Goal: Task Accomplishment & Management: Manage account settings

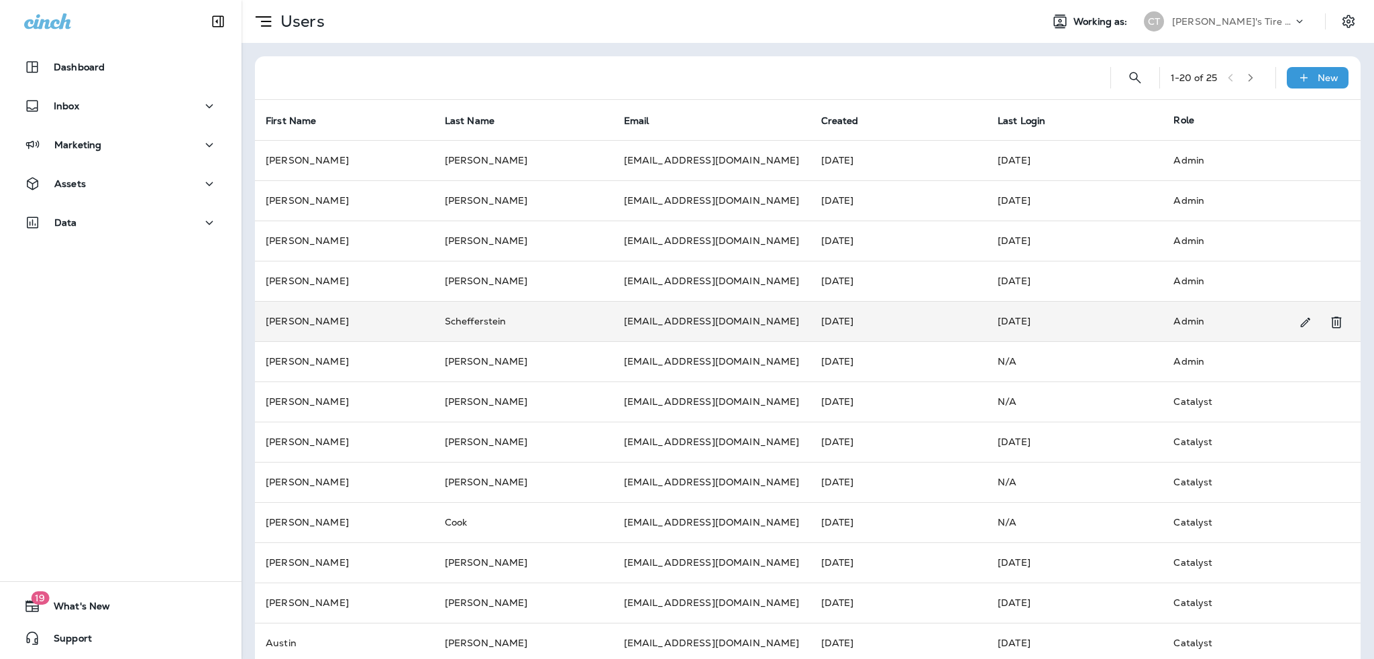
click at [1228, 327] on td "Admin" at bounding box center [1250, 321] width 176 height 40
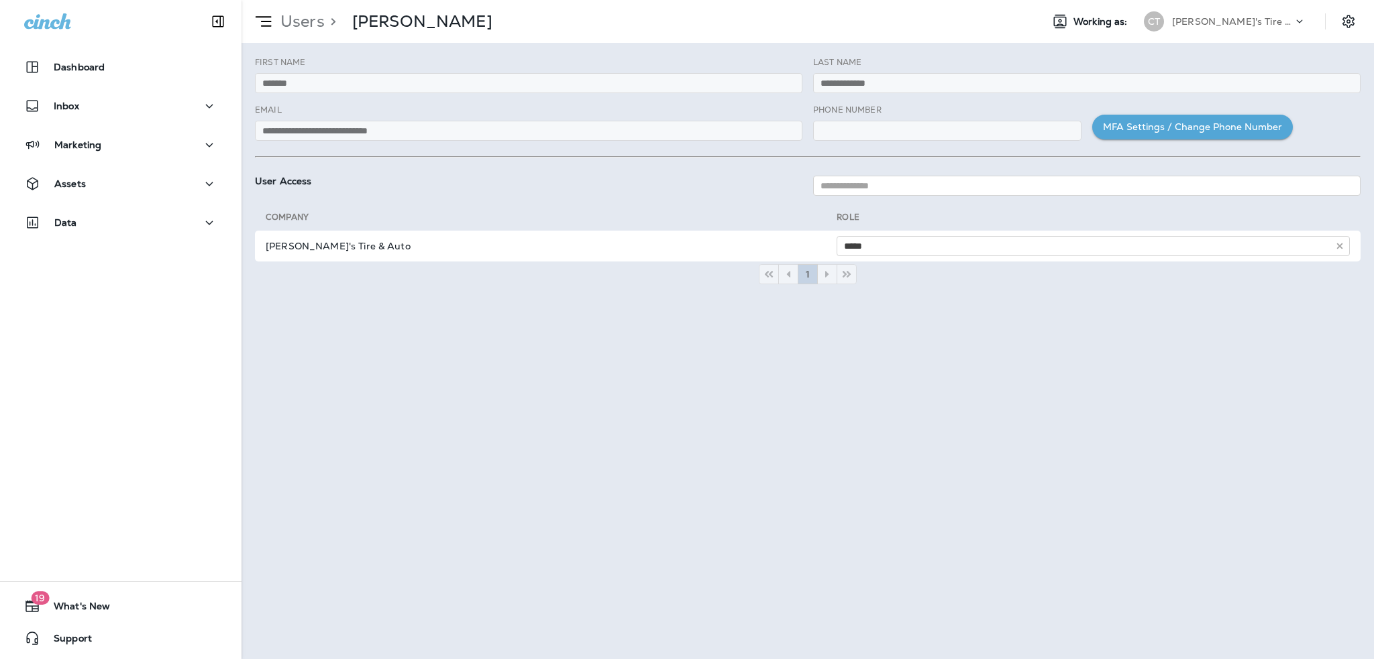
click at [272, 19] on icon at bounding box center [263, 21] width 23 height 23
click at [325, 17] on p ">" at bounding box center [330, 21] width 11 height 20
click at [313, 23] on p "Users" at bounding box center [300, 21] width 50 height 20
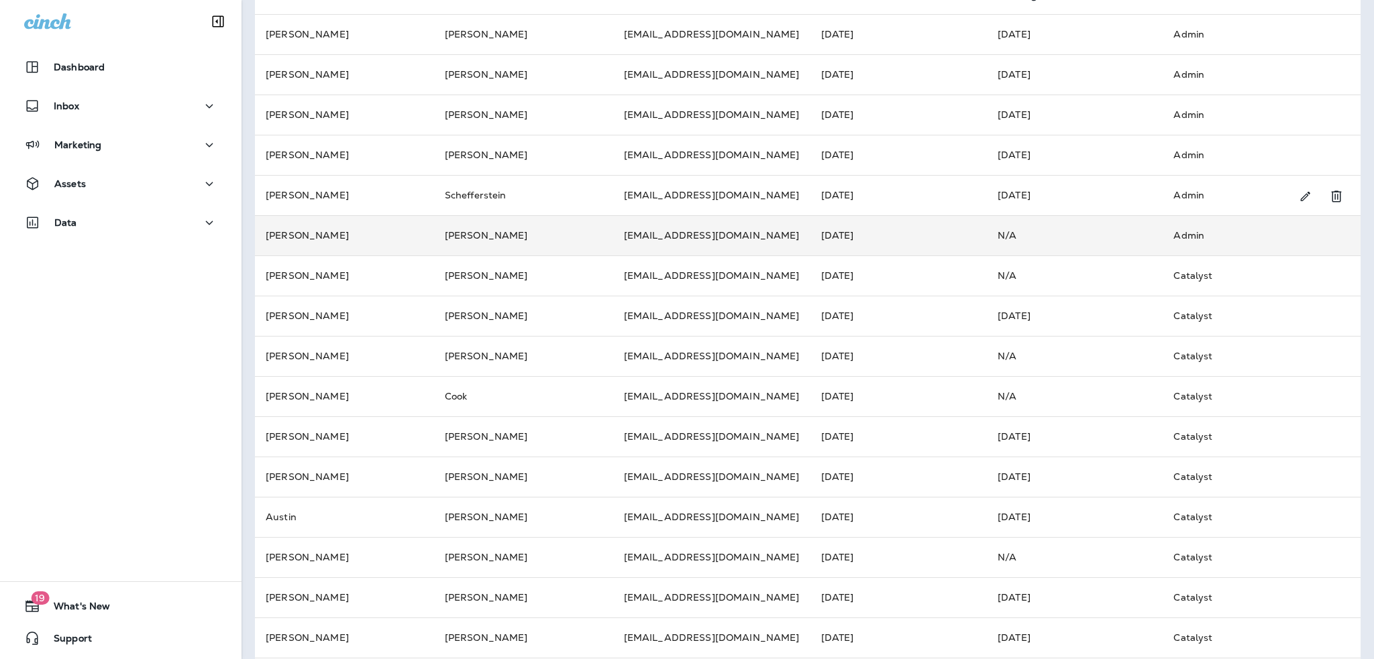
scroll to position [134, 0]
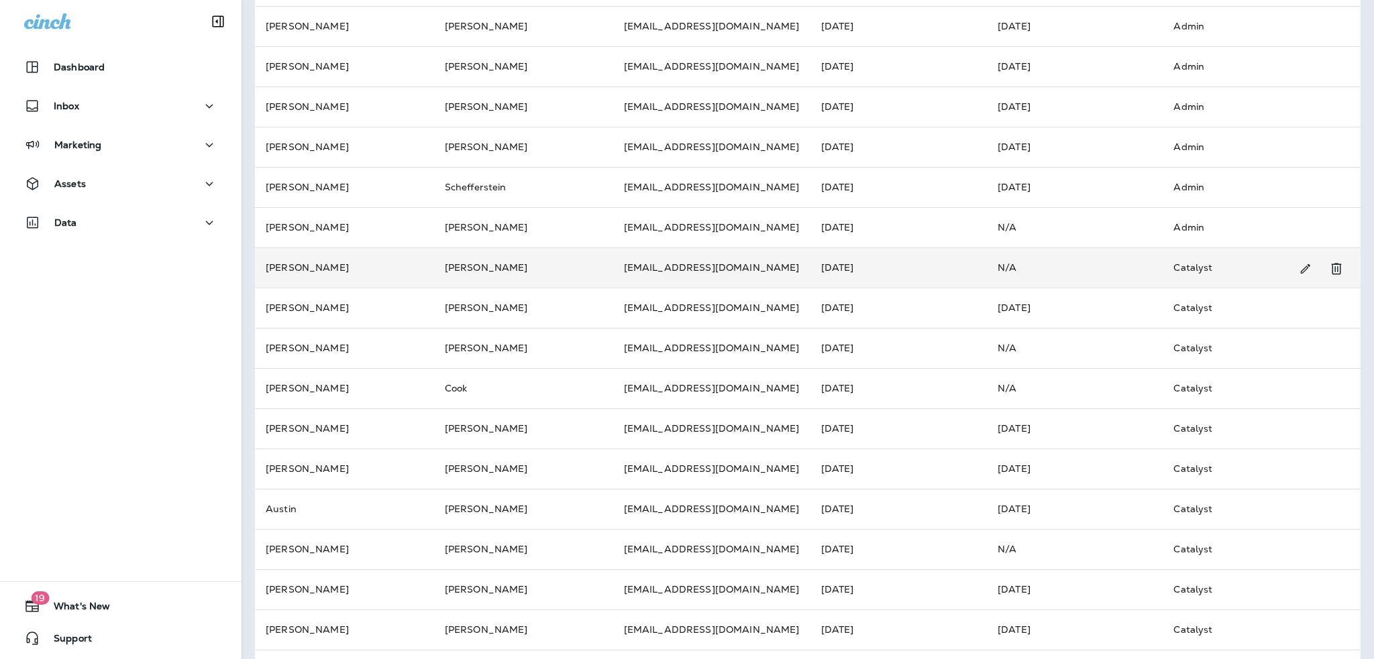
click at [1026, 281] on td "N/A" at bounding box center [1075, 268] width 176 height 40
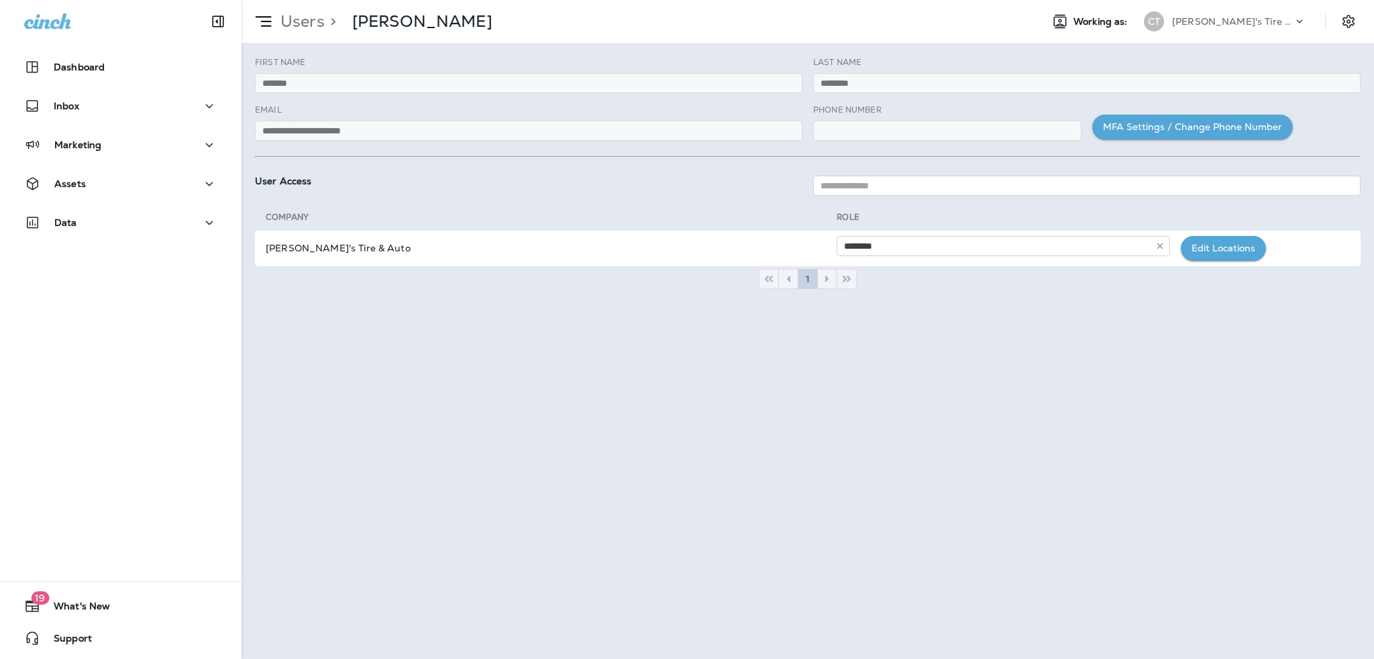
click at [1276, 23] on div "[PERSON_NAME]'s Tire & Auto" at bounding box center [1232, 21] width 121 height 20
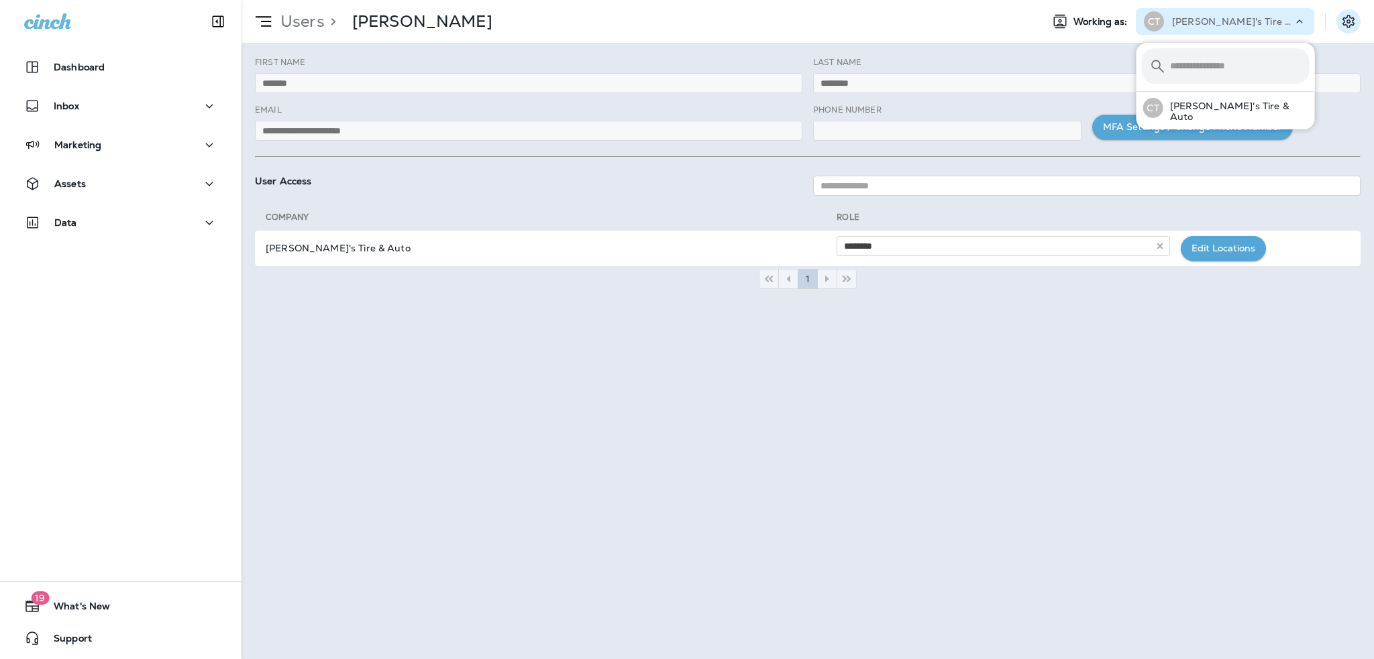
click at [1356, 23] on button "Settings" at bounding box center [1348, 21] width 24 height 24
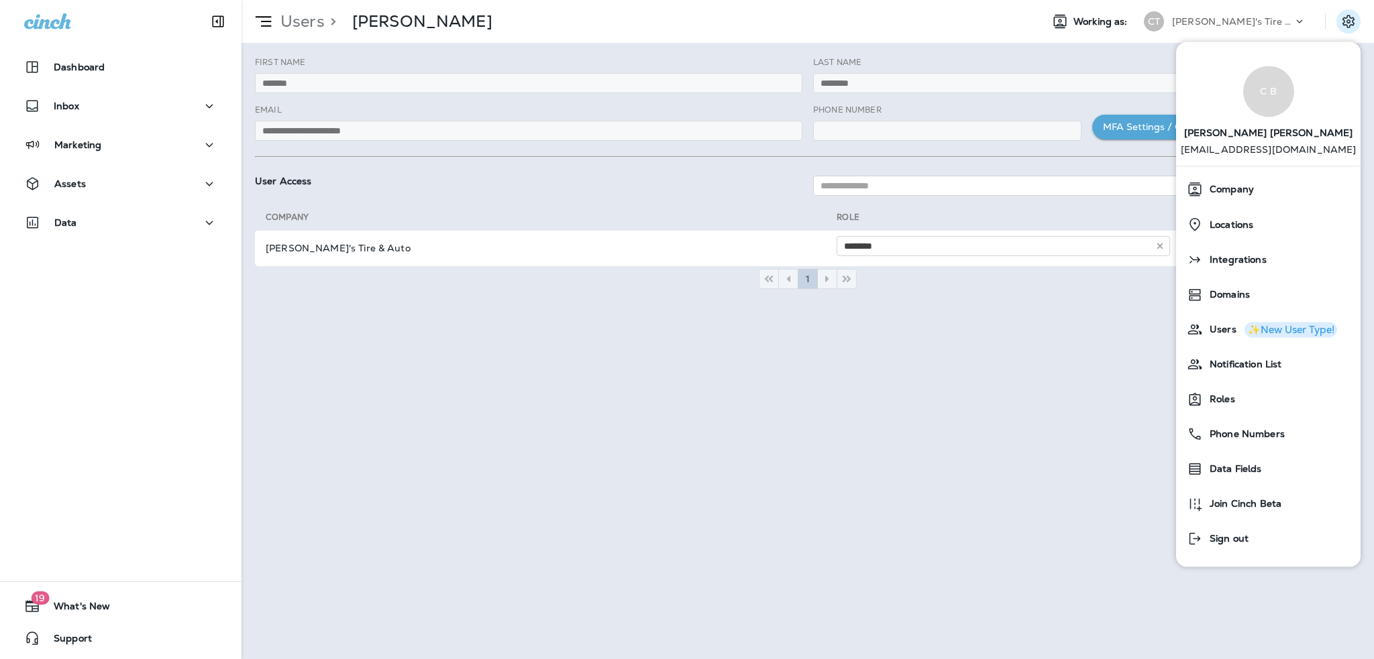
click at [1287, 157] on p "[EMAIL_ADDRESS][DOMAIN_NAME]" at bounding box center [1269, 154] width 176 height 21
click at [1244, 367] on span "Notification List" at bounding box center [1242, 365] width 78 height 11
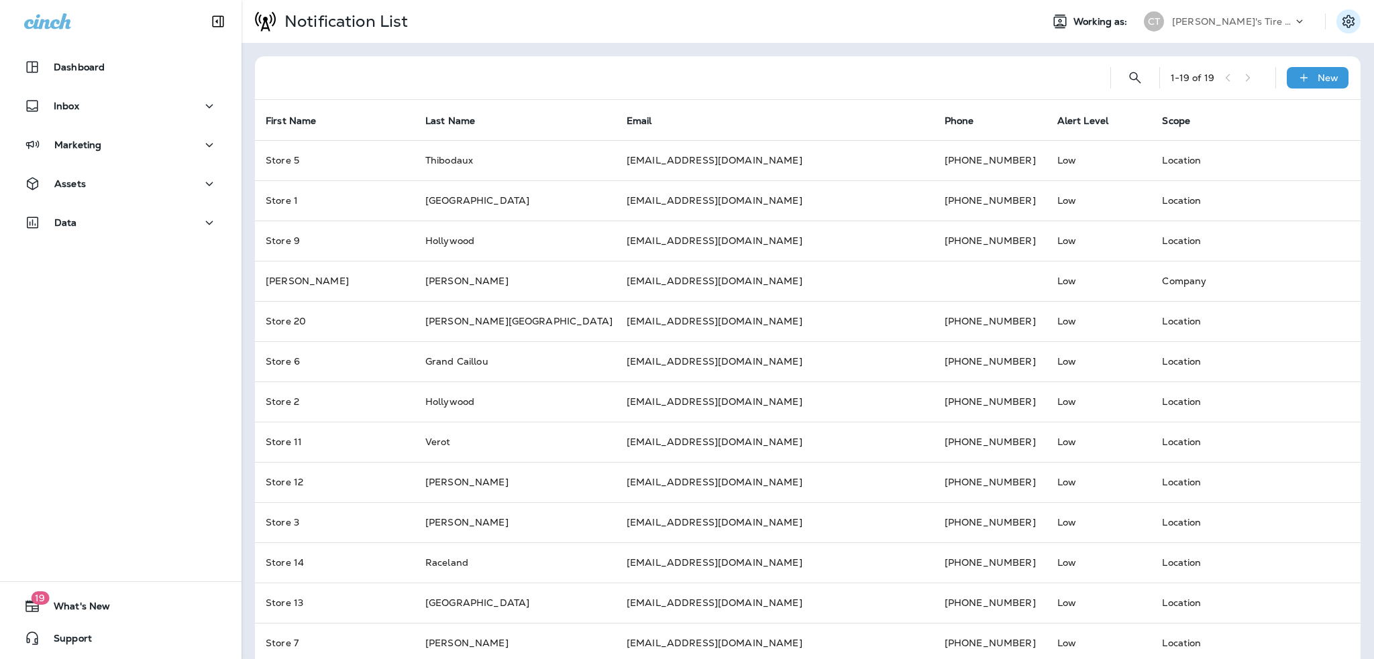
click at [1342, 27] on icon "Settings" at bounding box center [1348, 21] width 16 height 16
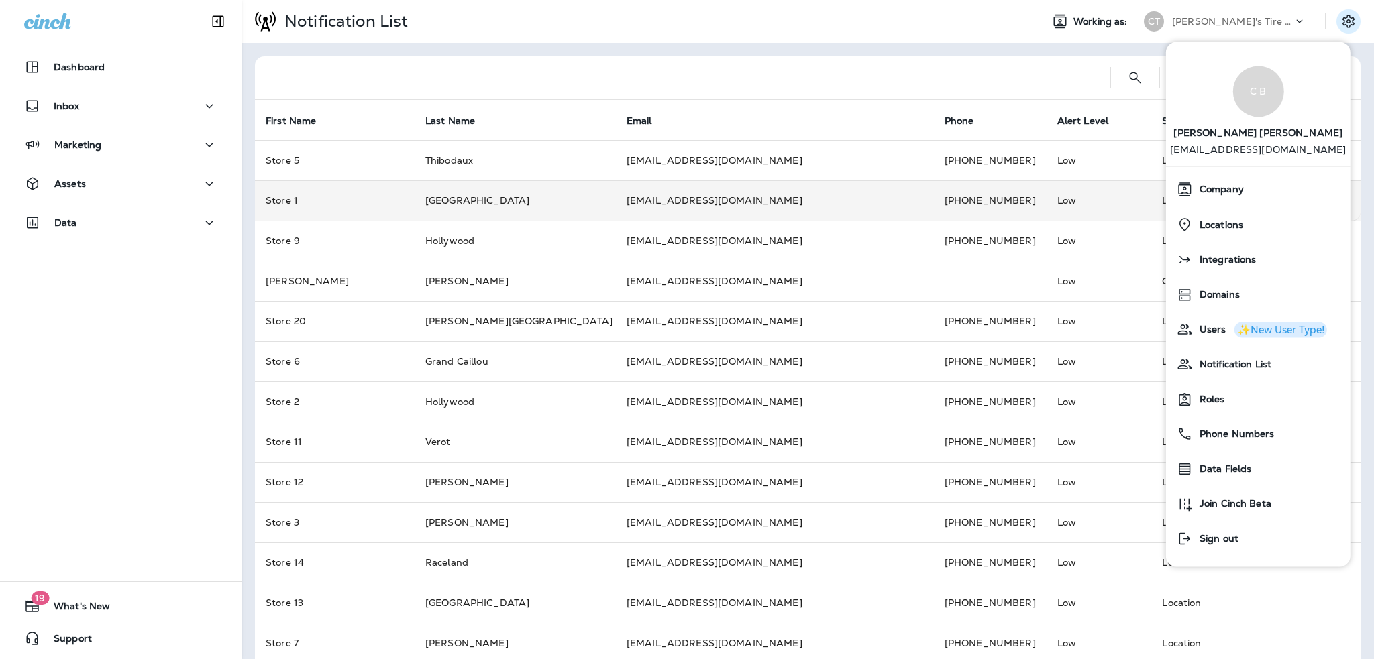
click at [844, 203] on div "[EMAIL_ADDRESS][DOMAIN_NAME]" at bounding box center [775, 200] width 296 height 13
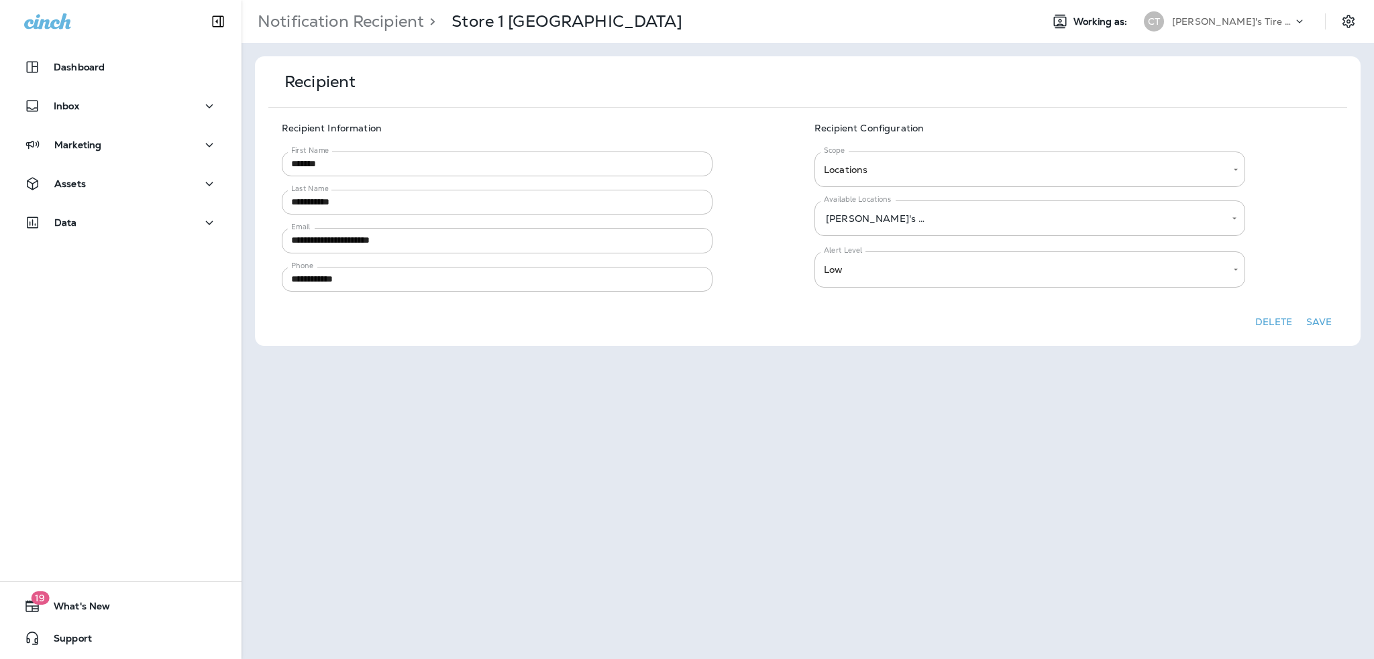
click at [1317, 40] on div "Notification Recipient > Store 1 Morgan City Working as: CT [PERSON_NAME]'s Tir…" at bounding box center [807, 21] width 1132 height 43
click at [1344, 23] on icon "Settings" at bounding box center [1348, 21] width 16 height 16
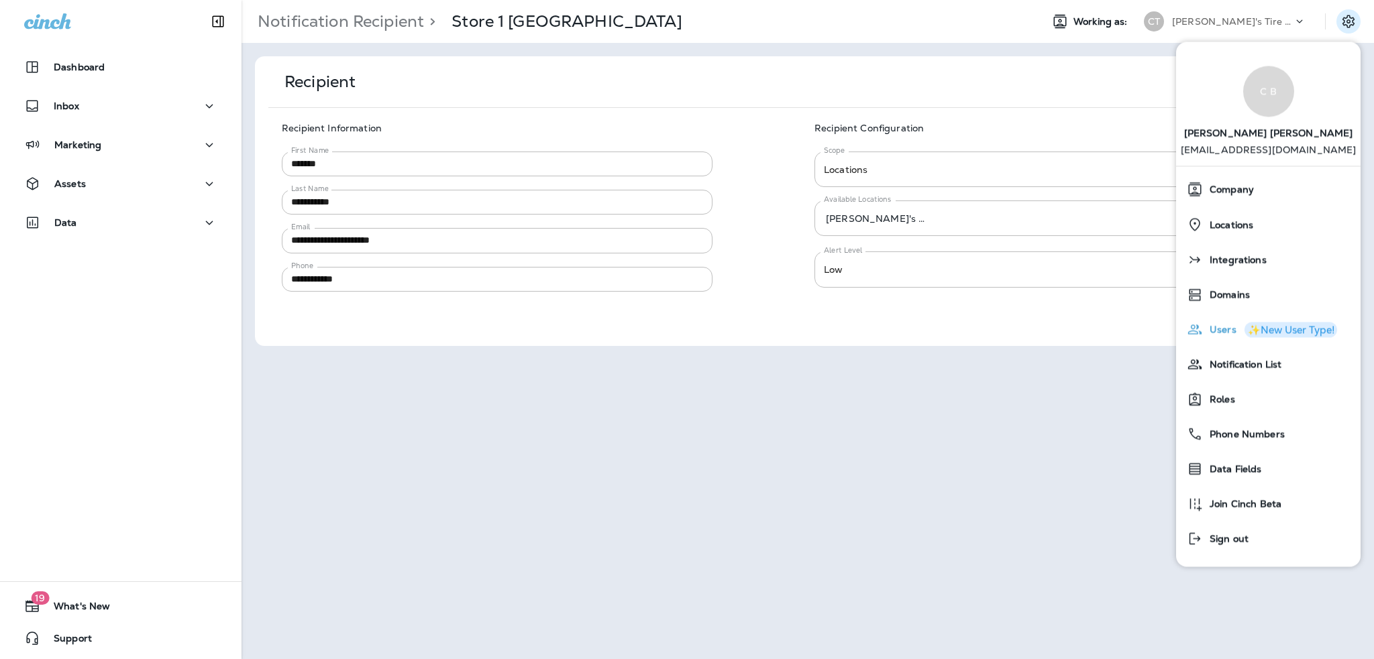
click at [1218, 323] on div "Users ✨New User Type!" at bounding box center [1268, 329] width 174 height 27
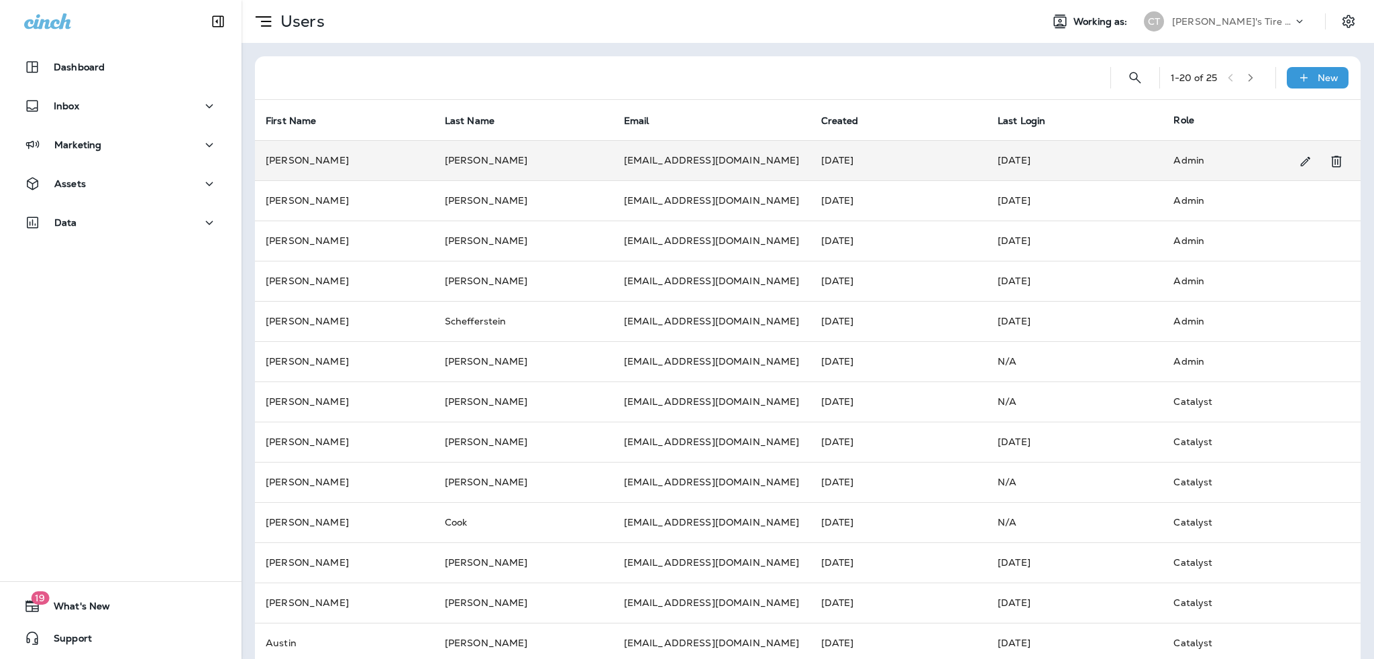
click at [1298, 163] on icon "Change Role" at bounding box center [1305, 161] width 14 height 13
select select "*"
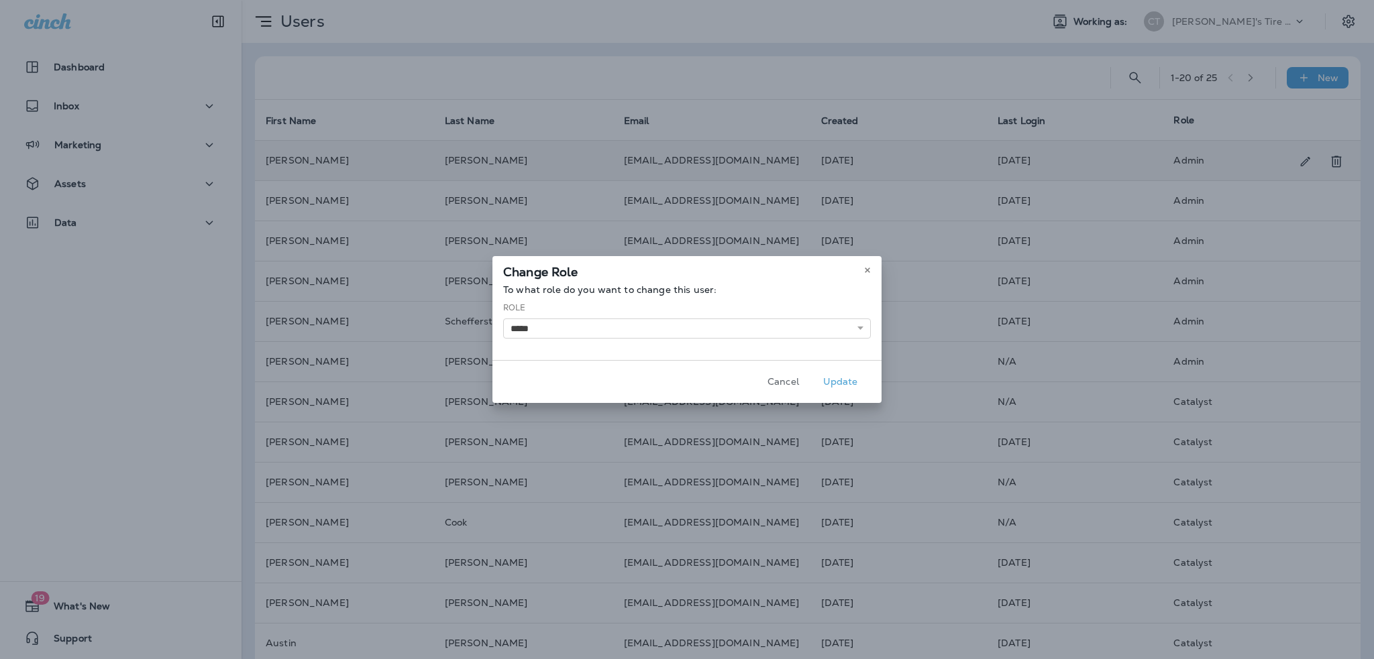
click at [657, 315] on div "**********" at bounding box center [687, 320] width 368 height 37
click at [660, 321] on select "**********" at bounding box center [687, 329] width 368 height 20
drag, startPoint x: 674, startPoint y: 282, endPoint x: 690, endPoint y: 287, distance: 16.1
click at [675, 282] on div "Change Role" at bounding box center [686, 270] width 389 height 28
click at [783, 386] on button "Cancel" at bounding box center [783, 382] width 50 height 21
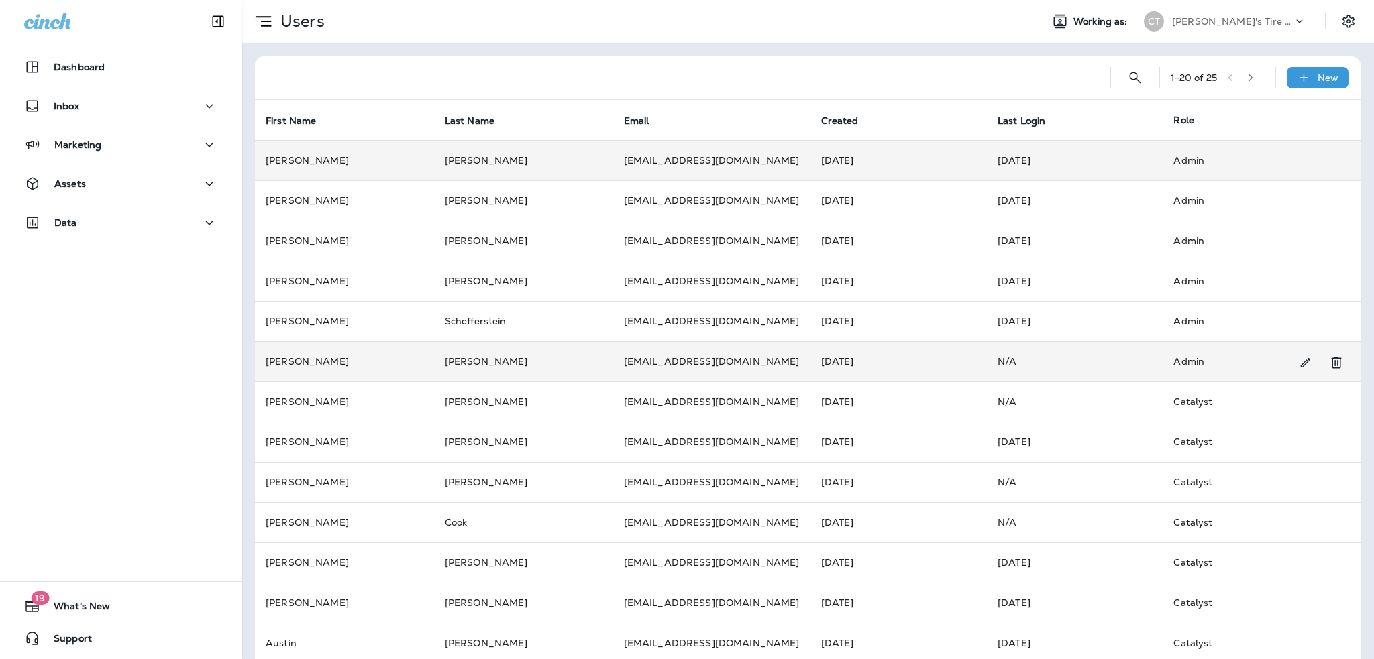
click at [810, 356] on td "[DATE]" at bounding box center [898, 361] width 177 height 40
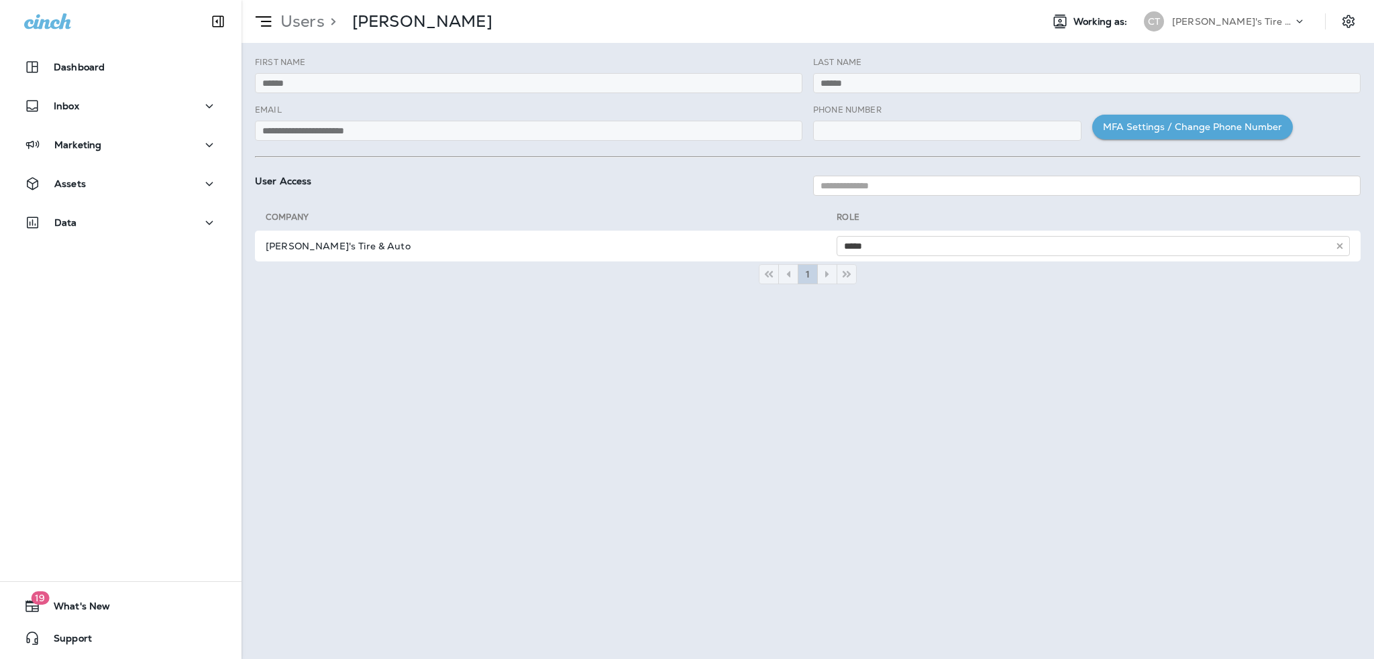
click at [1081, 22] on span "Working as:" at bounding box center [1101, 21] width 57 height 11
click at [1071, 16] on div "Working as: CT [PERSON_NAME]'s Tire & Auto" at bounding box center [1177, 21] width 273 height 27
click at [1069, 18] on div "Working as: CT [PERSON_NAME]'s Tire & Auto" at bounding box center [1177, 21] width 273 height 27
click at [1061, 21] on use at bounding box center [1059, 21] width 13 height 13
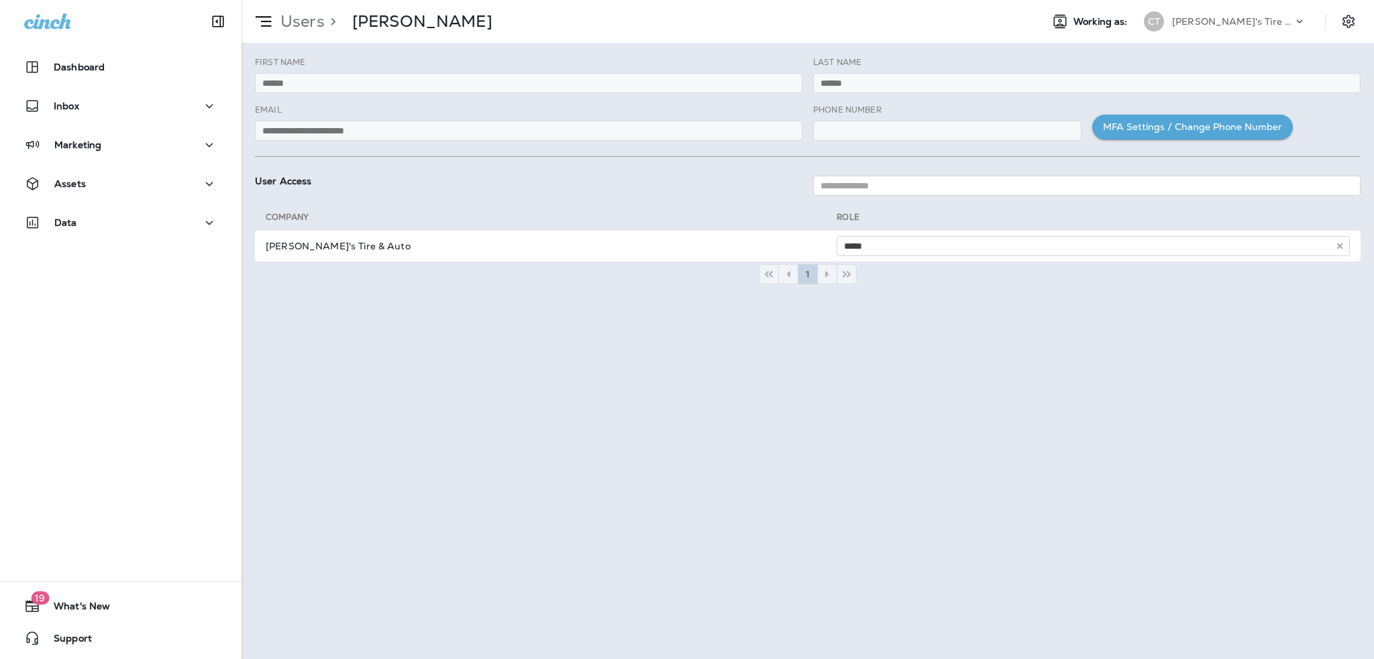
click at [1061, 21] on use at bounding box center [1059, 21] width 13 height 13
click at [1062, 21] on icon at bounding box center [1060, 21] width 16 height 16
click at [83, 633] on span "Support" at bounding box center [66, 641] width 52 height 16
click at [1346, 26] on icon "Settings" at bounding box center [1348, 21] width 16 height 16
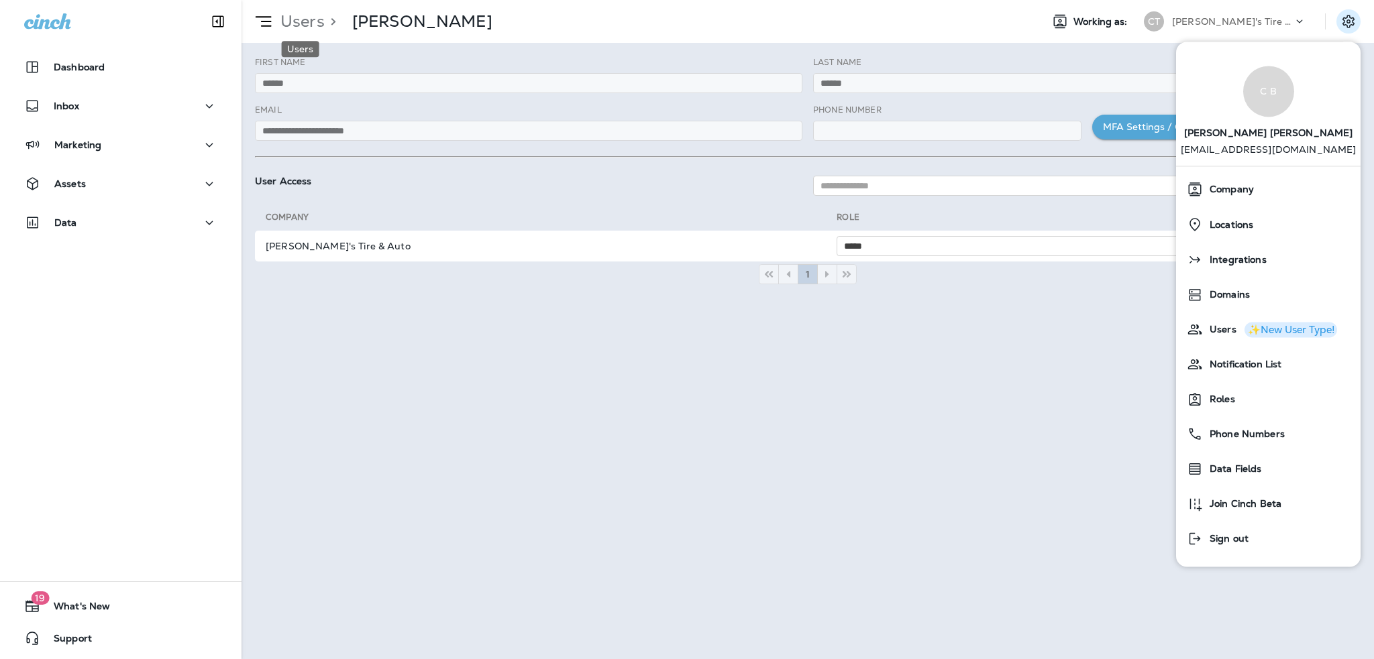
click at [288, 26] on p "Users" at bounding box center [300, 21] width 50 height 20
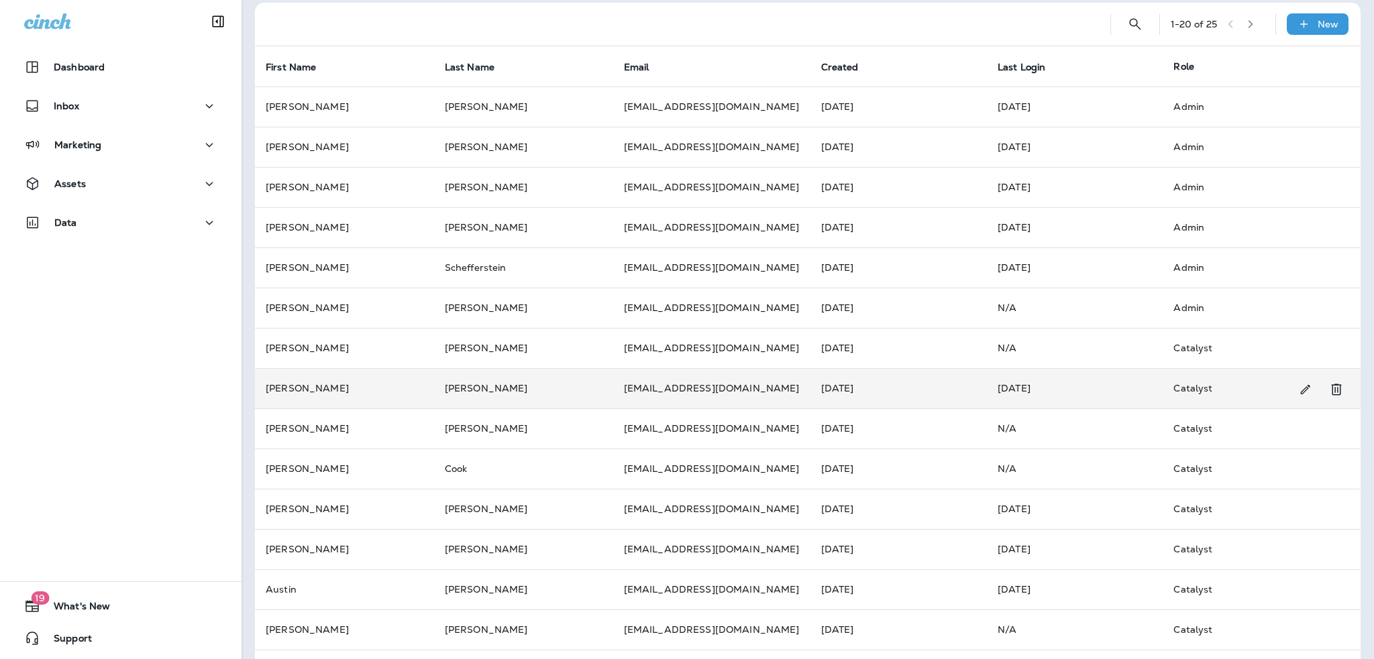
scroll to position [31, 0]
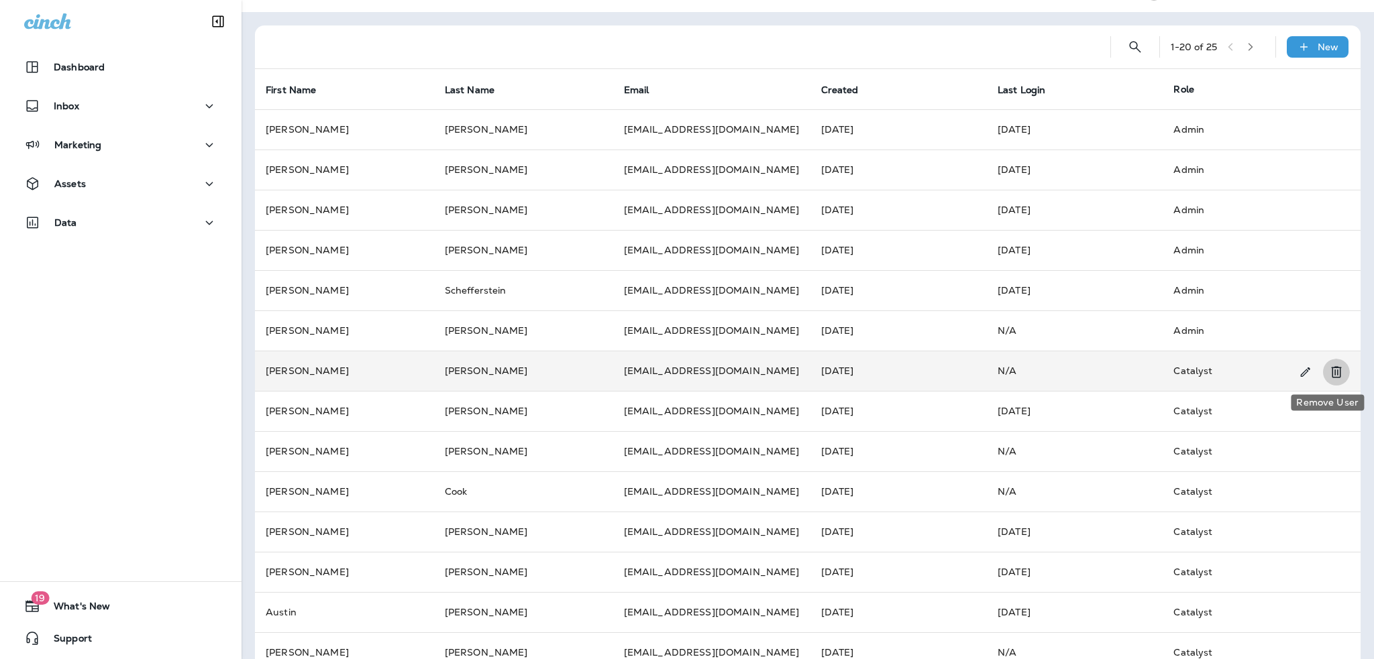
click at [1331, 372] on icon "Remove User" at bounding box center [1336, 372] width 16 height 16
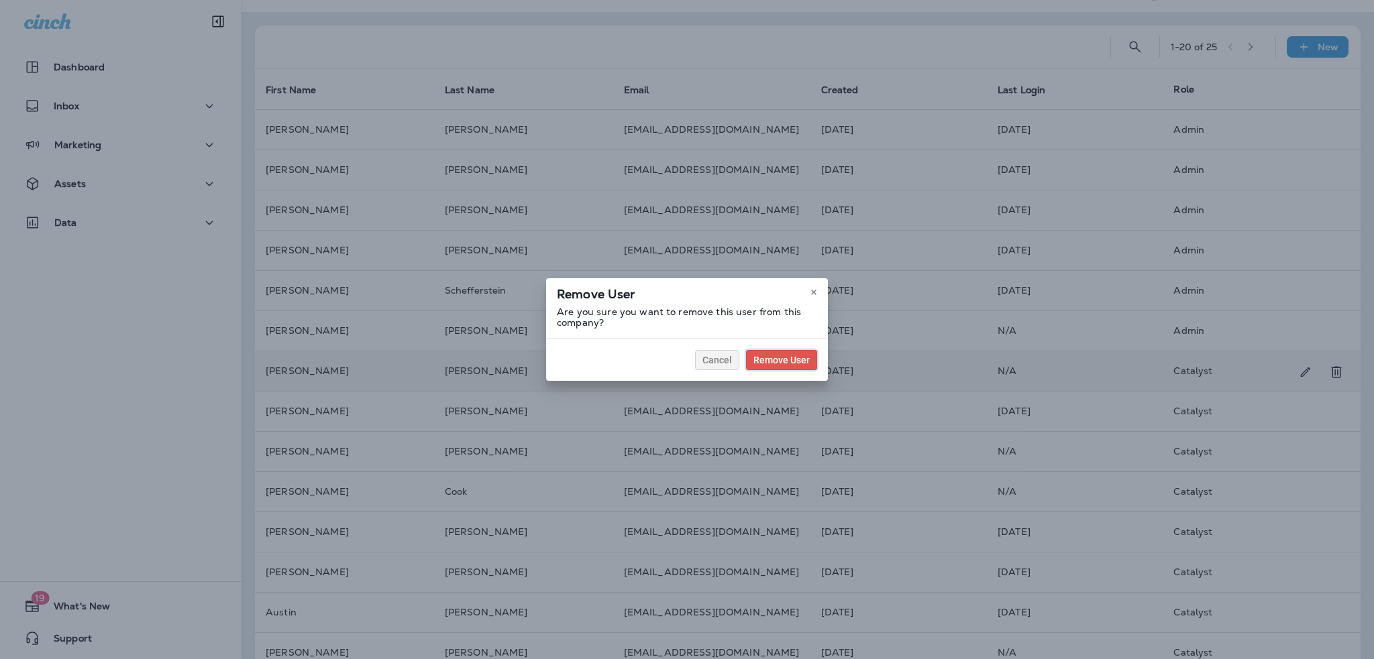
click at [786, 358] on span "Remove User" at bounding box center [781, 360] width 56 height 9
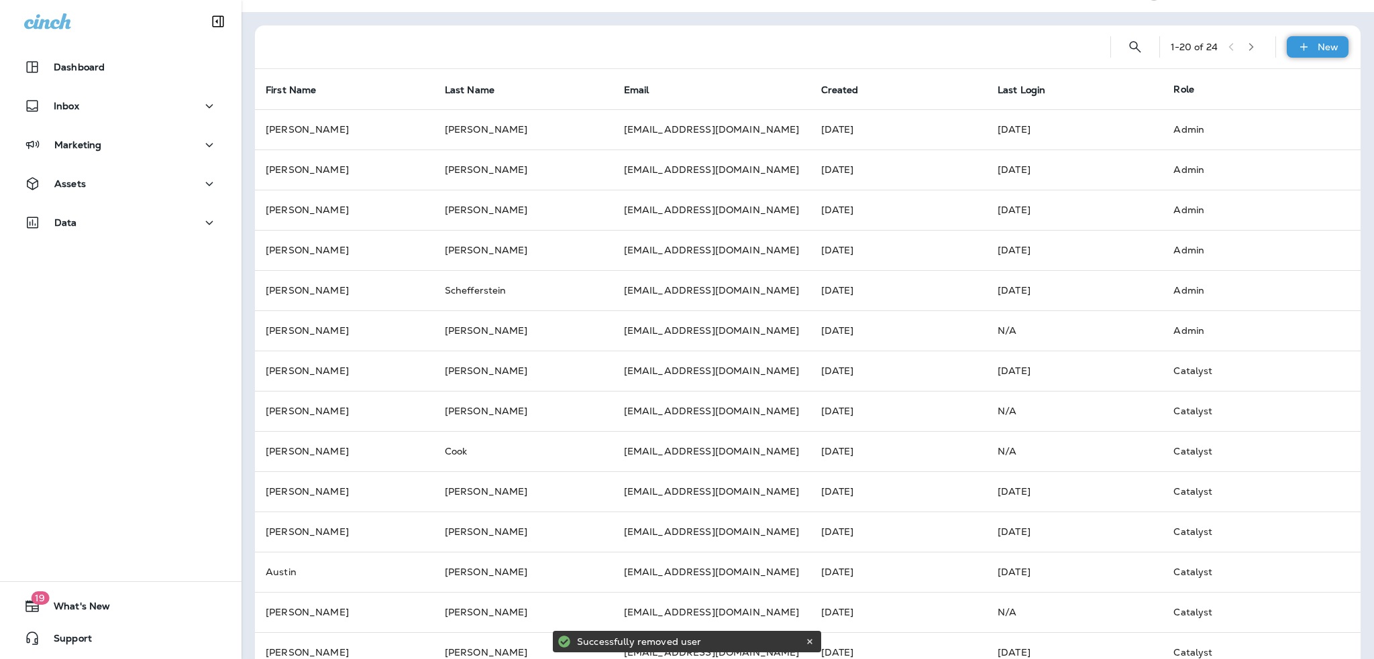
click at [1303, 46] on div "New" at bounding box center [1318, 46] width 62 height 21
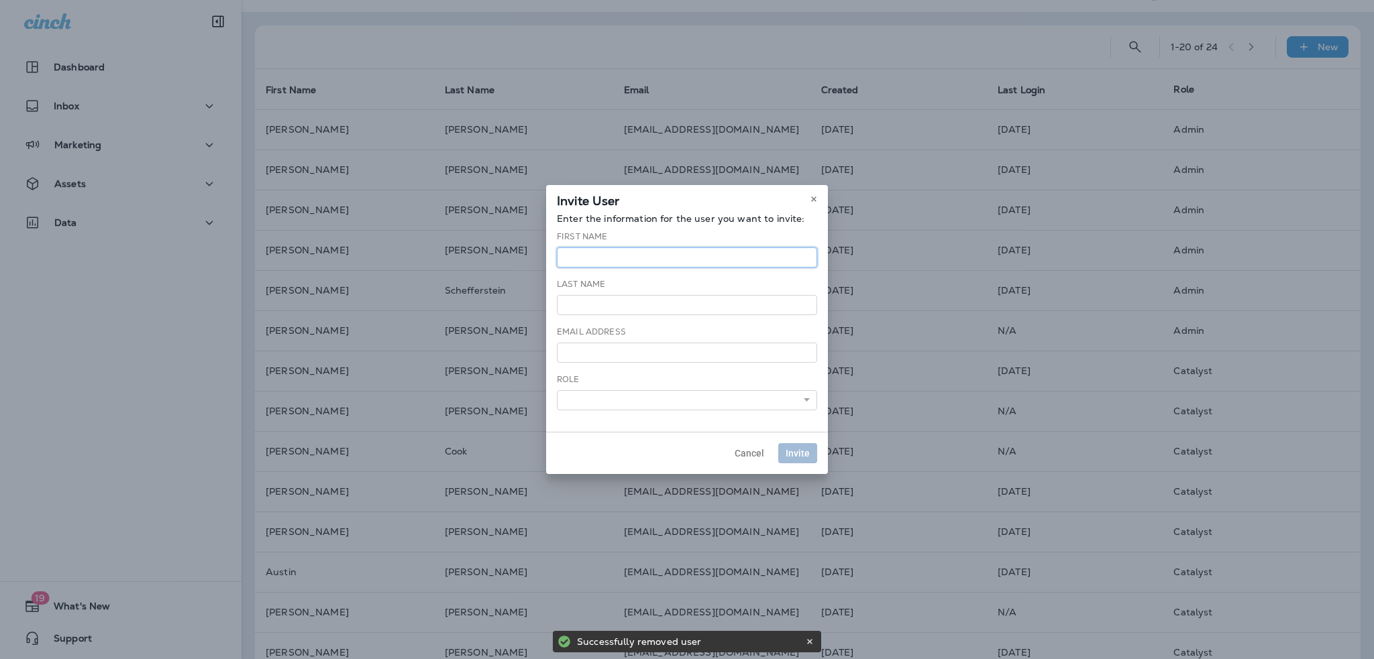
click at [620, 258] on input "text" at bounding box center [687, 258] width 260 height 20
type input "*******"
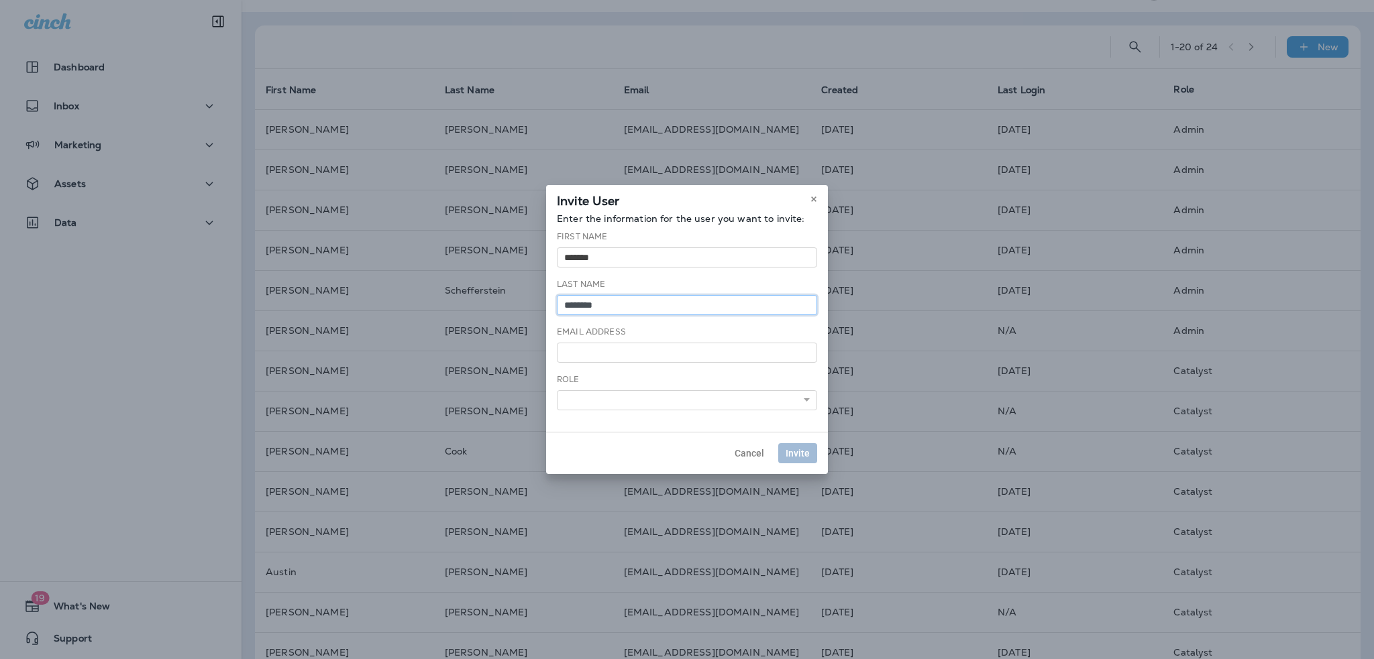
type input "********"
type input "**********"
select select "*****"
click at [802, 451] on span "Invite" at bounding box center [798, 453] width 24 height 9
select select
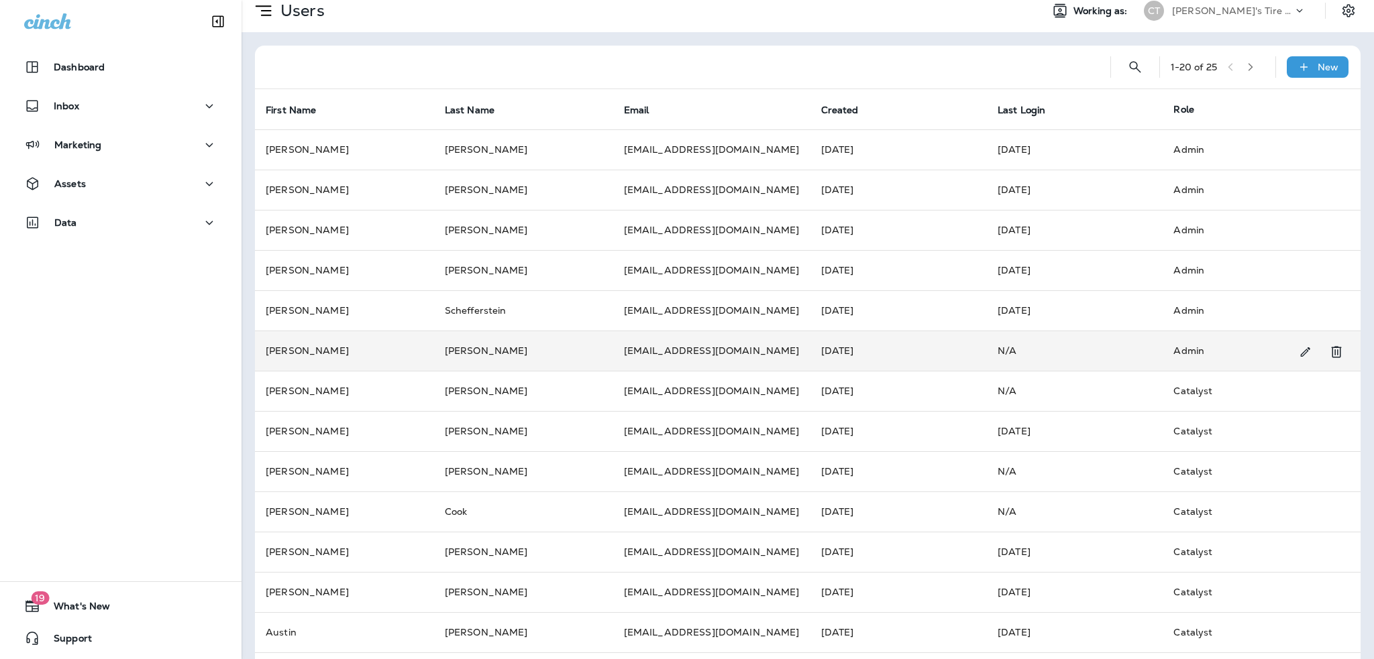
scroll to position [0, 0]
